Goal: Find contact information: Find contact information

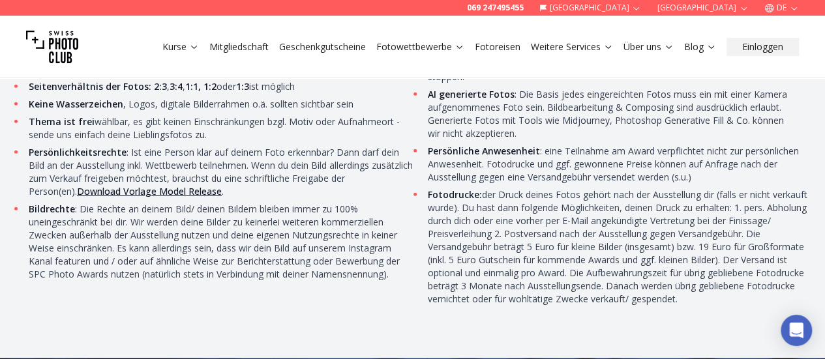
scroll to position [4370, 0]
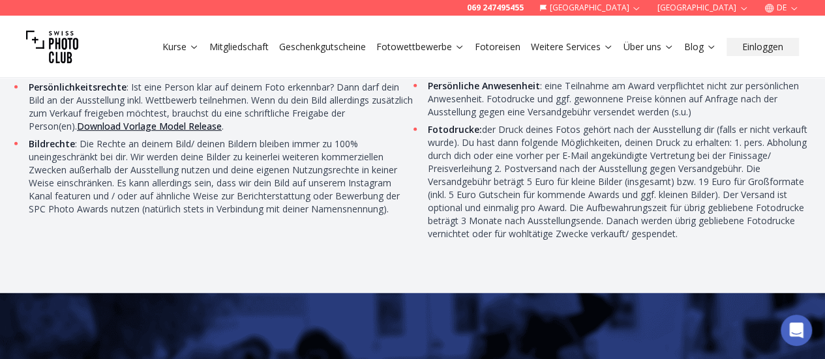
click at [155, 132] on link "Download Vorlage Model Release" at bounding box center [149, 126] width 145 height 12
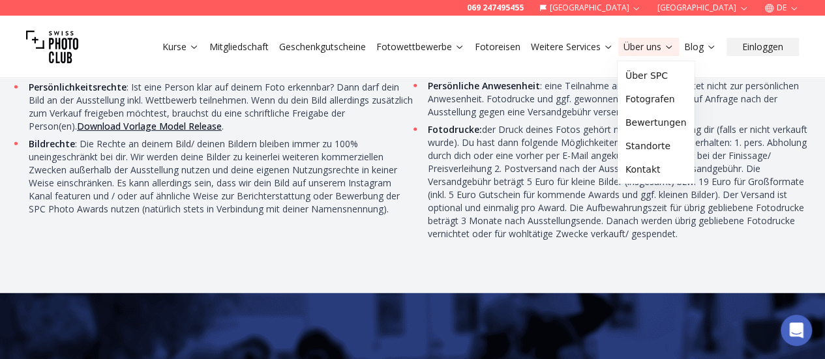
click at [664, 47] on icon at bounding box center [669, 47] width 10 height 10
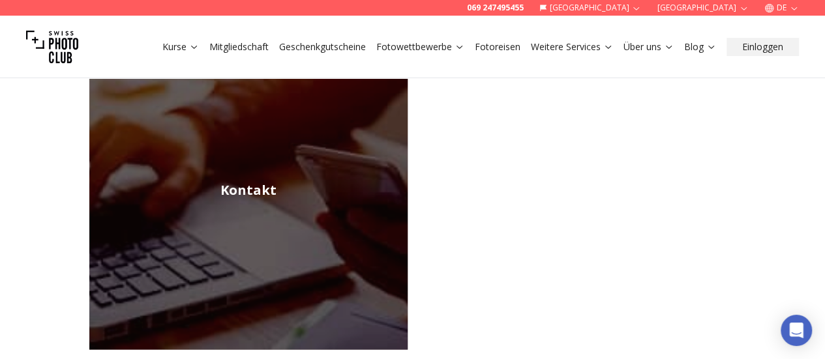
scroll to position [978, 0]
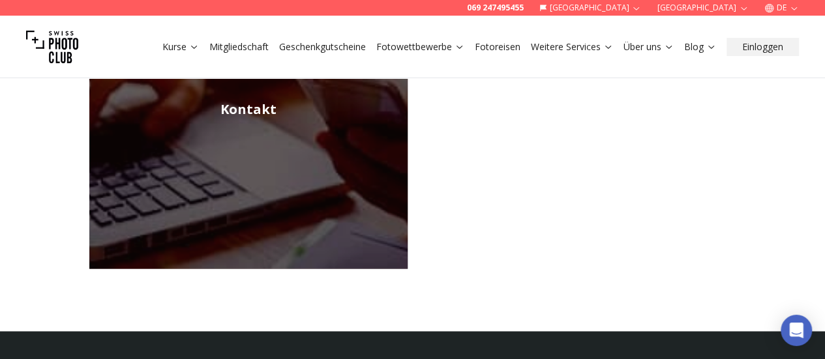
click at [242, 144] on img at bounding box center [248, 109] width 318 height 318
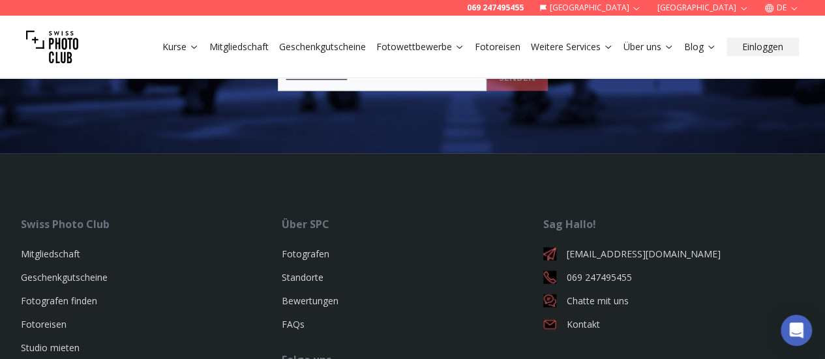
scroll to position [1304, 0]
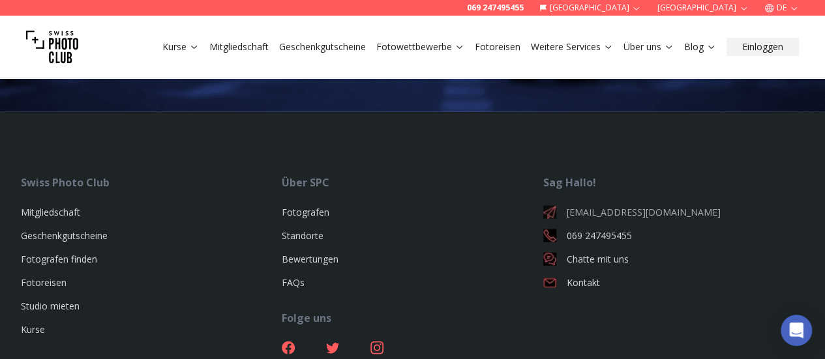
click at [624, 208] on link "[EMAIL_ADDRESS][DOMAIN_NAME]" at bounding box center [673, 212] width 261 height 13
click at [624, 212] on link "[EMAIL_ADDRESS][DOMAIN_NAME]" at bounding box center [673, 212] width 261 height 13
click at [235, 277] on li "Fotoreisen" at bounding box center [151, 283] width 261 height 13
